Goal: Task Accomplishment & Management: Use online tool/utility

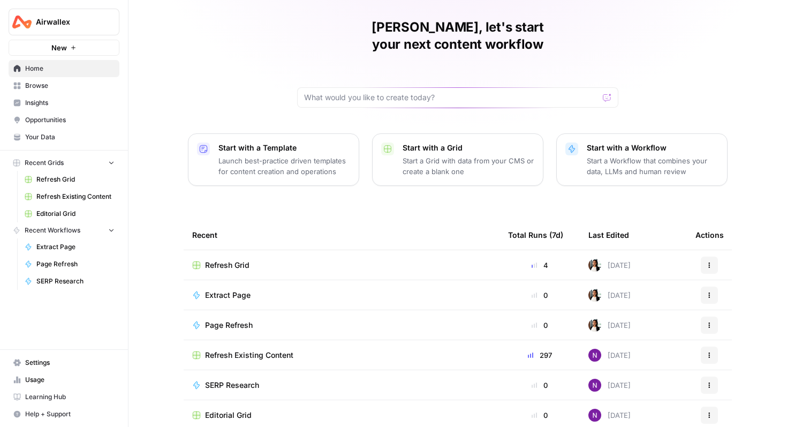
scroll to position [66, 0]
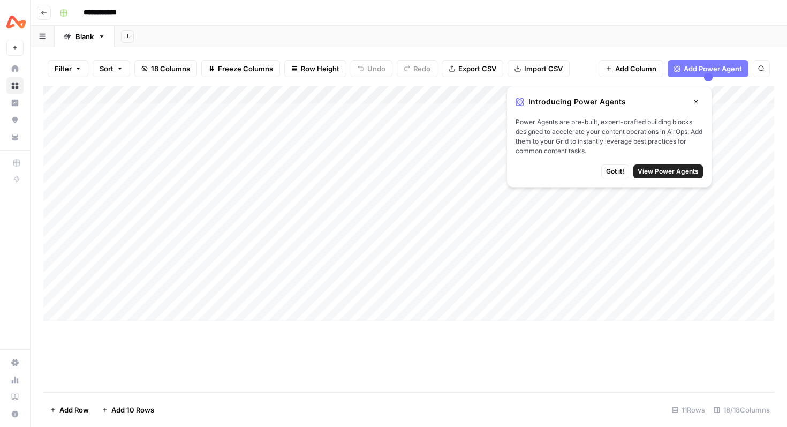
click at [620, 170] on span "Got it!" at bounding box center [615, 172] width 18 height 10
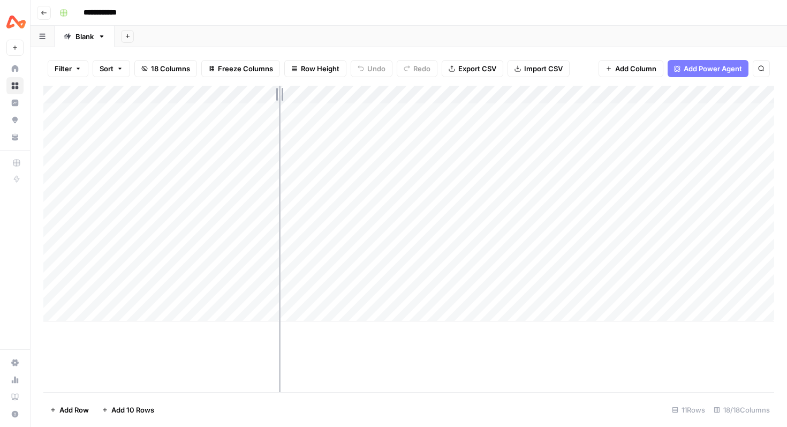
drag, startPoint x: 236, startPoint y: 92, endPoint x: 295, endPoint y: 92, distance: 58.4
click at [295, 92] on div "Add Column" at bounding box center [408, 204] width 731 height 236
drag, startPoint x: 295, startPoint y: 92, endPoint x: 327, endPoint y: 92, distance: 32.7
click at [327, 92] on div "Add Column" at bounding box center [408, 204] width 731 height 236
drag, startPoint x: 328, startPoint y: 93, endPoint x: 335, endPoint y: 88, distance: 8.0
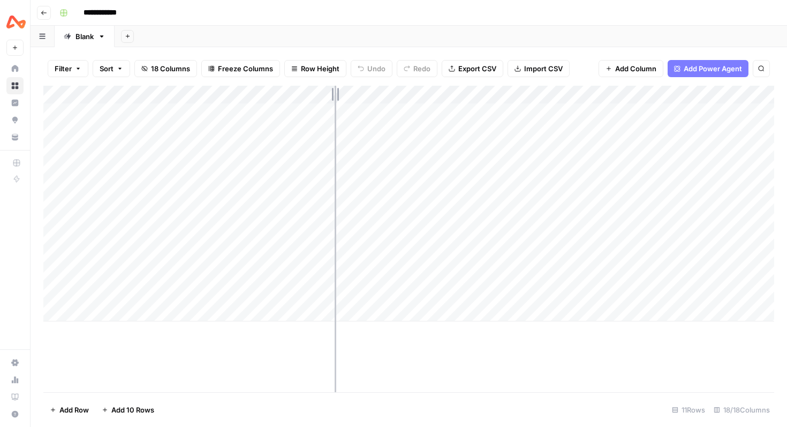
click at [335, 88] on div "Add Column" at bounding box center [408, 204] width 731 height 236
click at [660, 112] on div "Add Column" at bounding box center [408, 204] width 731 height 236
click at [385, 347] on div "Add Column" at bounding box center [408, 239] width 731 height 306
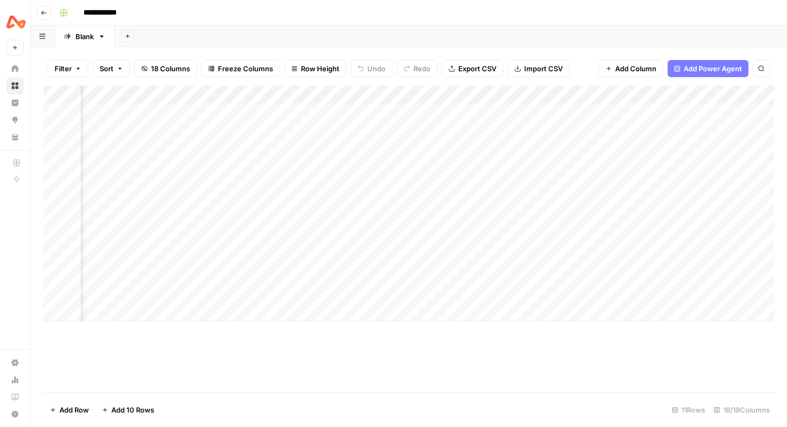
click at [446, 151] on div "Add Column" at bounding box center [408, 204] width 731 height 236
click at [597, 131] on div "Add Column" at bounding box center [408, 204] width 731 height 236
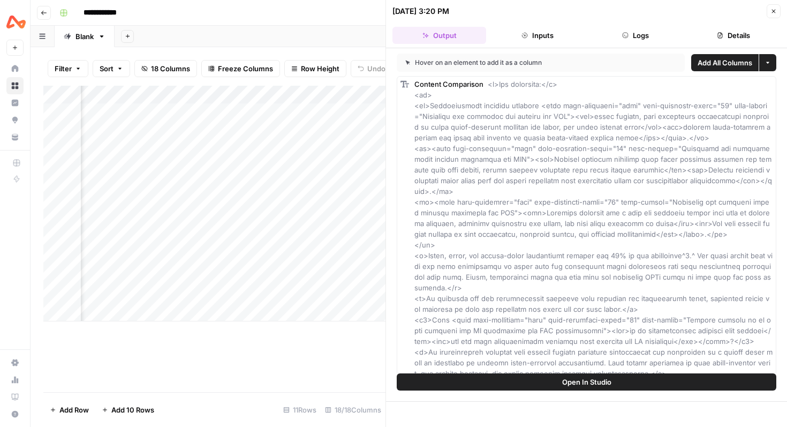
click at [773, 11] on icon "button" at bounding box center [774, 11] width 6 height 6
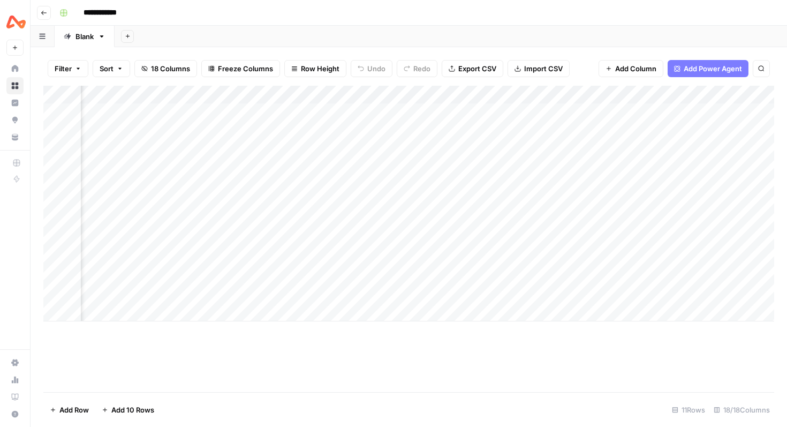
scroll to position [0, 1079]
click at [494, 146] on div "Add Column" at bounding box center [408, 204] width 731 height 236
